Goal: Transaction & Acquisition: Purchase product/service

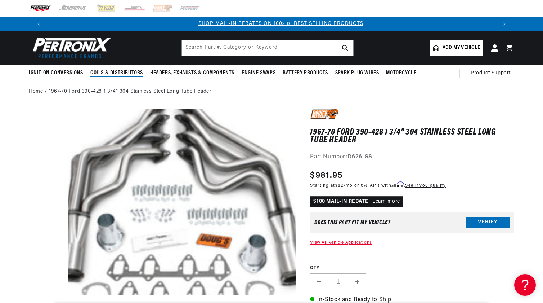
scroll to position [0, 450]
click at [455, 51] on span "Add my vehicle" at bounding box center [461, 47] width 37 height 7
select select "Automotive"
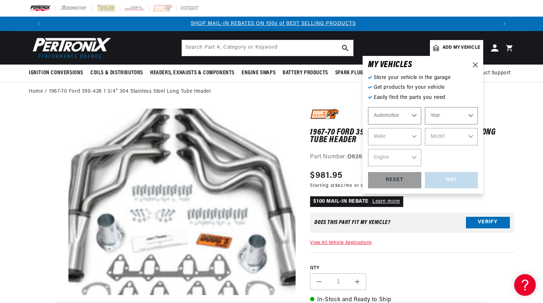
click at [414, 116] on select "Automotive Agricultural Industrial Marine Motorcycle" at bounding box center [394, 115] width 53 height 17
click at [368, 107] on select "Automotive Agricultural Industrial Marine Motorcycle" at bounding box center [394, 115] width 53 height 17
click at [443, 114] on select "Year 2022 2021 2020 2019 2018 2017 2016 2015 2014 2013 2012 2011 2010 2009 2008…" at bounding box center [451, 115] width 53 height 17
select select "1968"
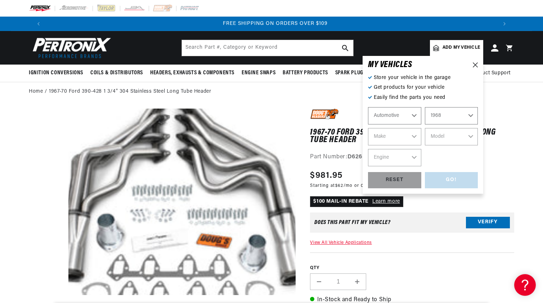
click at [425, 107] on select "Year 2022 2021 2020 2019 2018 2017 2016 2015 2014 2013 2012 2011 2010 2009 2008…" at bounding box center [451, 115] width 53 height 17
select select "1968"
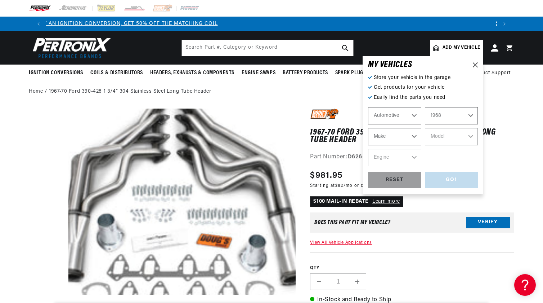
click at [399, 138] on select "Make Alfa Romeo American Motors Aston Martin Austin Austin Healey Avanti Bentle…" at bounding box center [394, 136] width 53 height 17
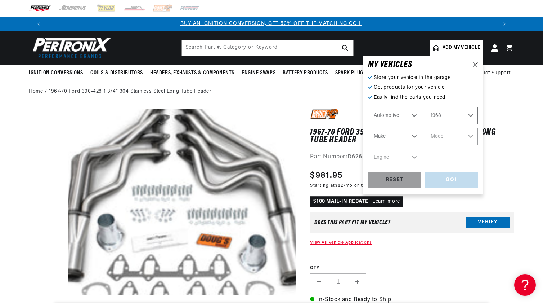
scroll to position [0, 0]
select select "Ford"
click at [368, 128] on select "Make Alfa Romeo American Motors Aston Martin Austin Austin Healey Avanti Bentle…" at bounding box center [394, 136] width 53 height 17
select select "Ford"
click at [450, 135] on select "Model Bronco Country Sedan Country Squire Custom Custom 500 F-100 F-250 F-350 F…" at bounding box center [451, 136] width 53 height 17
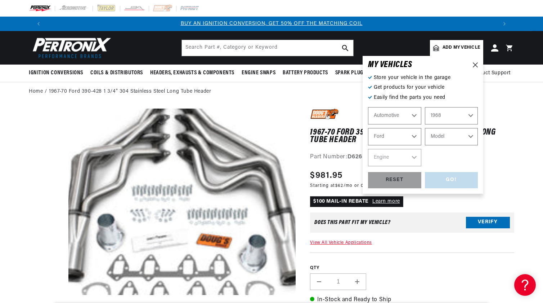
select select "F-250"
click at [425, 128] on select "Model Bronco Country Sedan Country Squire Custom Custom 500 F-100 F-250 F-350 F…" at bounding box center [451, 136] width 53 height 17
select select "F-250"
click at [413, 158] on select "Engine 360cid / 5.9L 390cid / 6.4L" at bounding box center [394, 157] width 53 height 17
select select "390cid-6.4L"
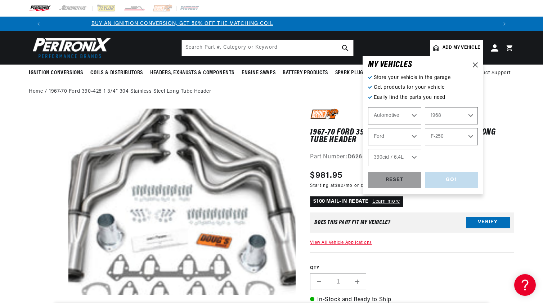
click at [368, 149] on select "Engine 360cid / 5.9L 390cid / 6.4L" at bounding box center [394, 157] width 53 height 17
select select "390cid-6.4L"
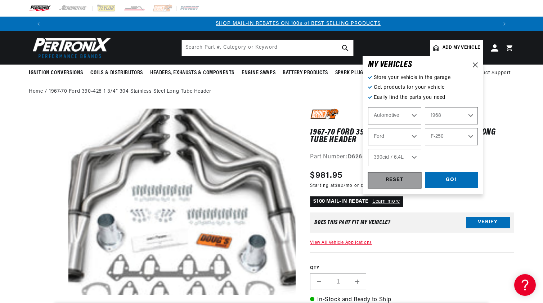
scroll to position [0, 450]
click at [458, 179] on div "GO!" at bounding box center [451, 180] width 53 height 16
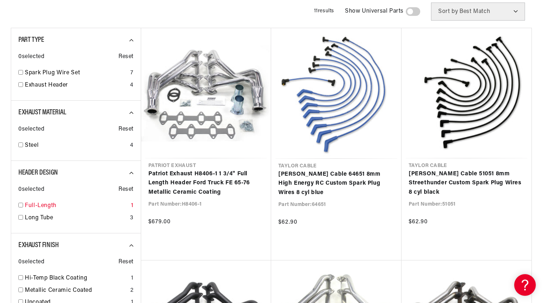
scroll to position [0, 450]
click at [19, 216] on input "checkbox" at bounding box center [20, 217] width 5 height 5
checkbox input "true"
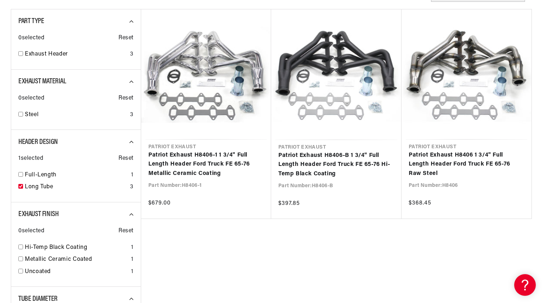
scroll to position [144, 0]
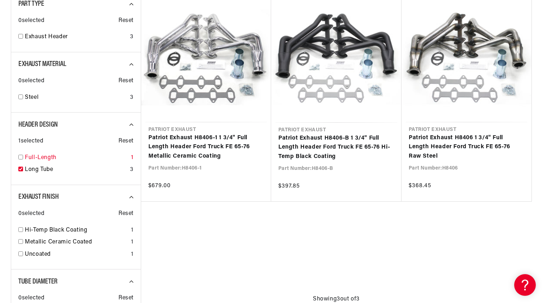
click at [22, 157] on input "checkbox" at bounding box center [20, 157] width 5 height 5
checkbox input "true"
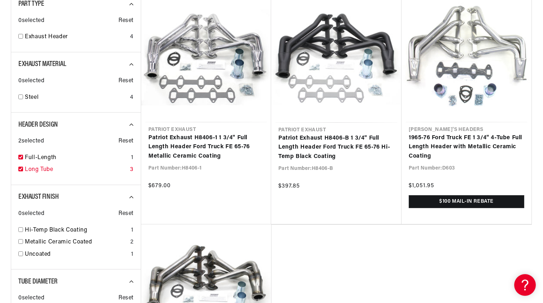
click at [21, 167] on input "checkbox" at bounding box center [20, 168] width 5 height 5
checkbox input "false"
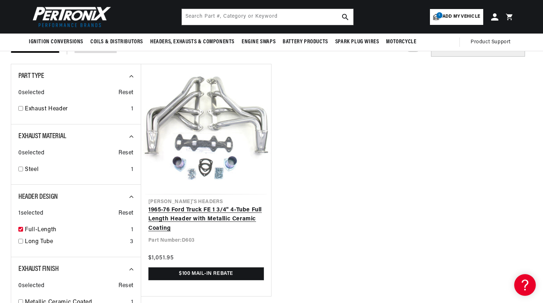
scroll to position [0, 450]
click at [184, 215] on link "1965-76 Ford Truck FE 1 3/4" 4-Tube Full Length Header with Metallic Ceramic Co…" at bounding box center [206, 219] width 116 height 28
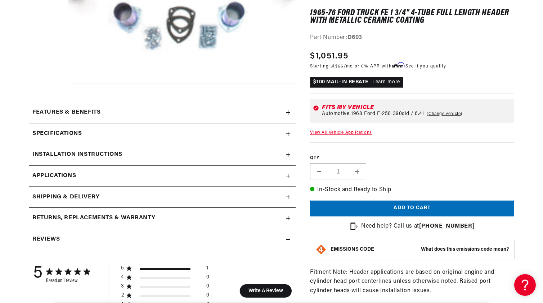
scroll to position [0, 450]
click at [286, 112] on icon at bounding box center [288, 112] width 4 height 4
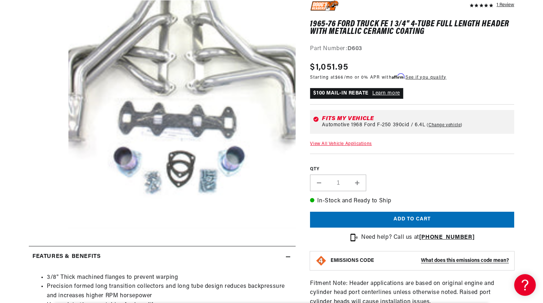
scroll to position [0, 900]
click at [341, 143] on link "View All Vehicle Applications" at bounding box center [341, 144] width 62 height 4
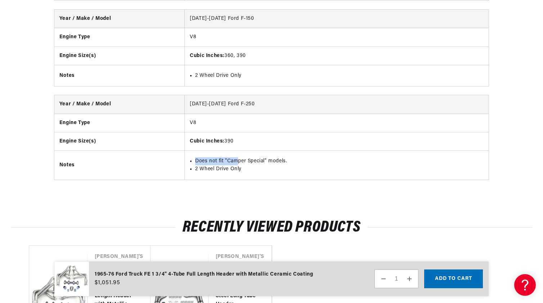
drag, startPoint x: 239, startPoint y: 151, endPoint x: 197, endPoint y: 151, distance: 41.8
click at [197, 157] on li "Does not fit "Camper Special" models." at bounding box center [339, 161] width 289 height 8
